Goal: Information Seeking & Learning: Learn about a topic

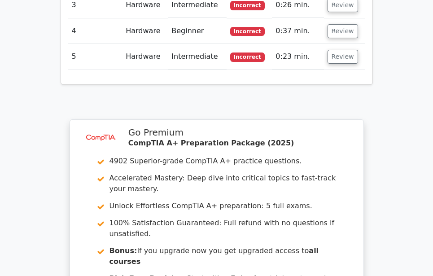
scroll to position [1391, 0]
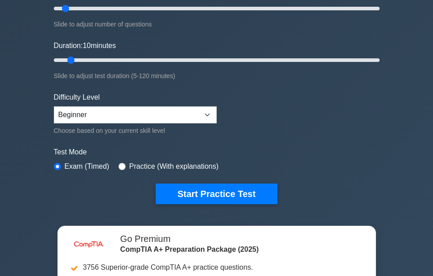
scroll to position [135, 0]
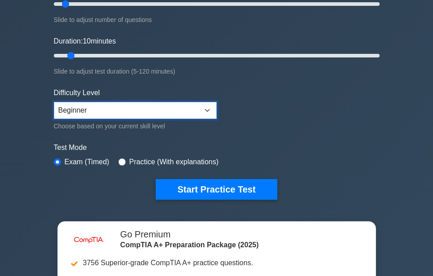
click at [209, 110] on select "Beginner Intermediate Expert" at bounding box center [135, 110] width 163 height 17
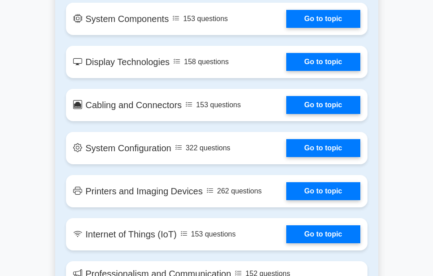
scroll to position [1032, 0]
